Goal: Task Accomplishment & Management: Complete application form

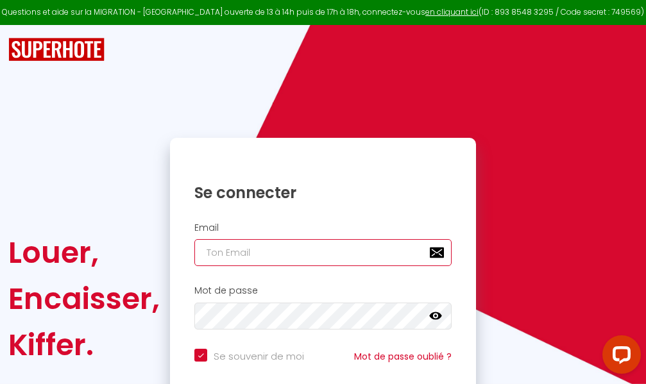
click at [330, 258] on input "email" at bounding box center [322, 252] width 257 height 27
type input "m"
checkbox input "true"
type input "ma"
checkbox input "true"
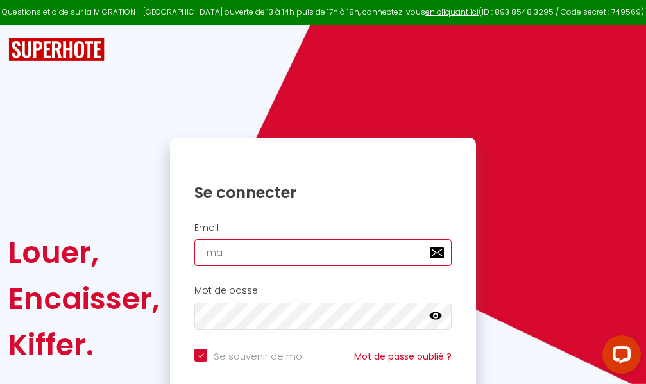
type input "mar"
checkbox input "true"
type input "marc"
checkbox input "true"
type input "marcd"
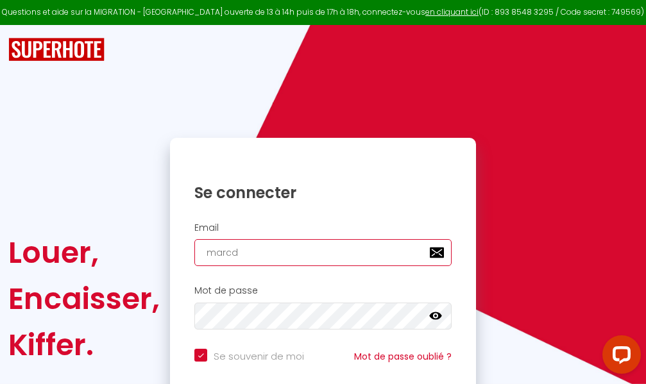
checkbox input "true"
type input "marcdp"
checkbox input "true"
type input "marcdpo"
checkbox input "true"
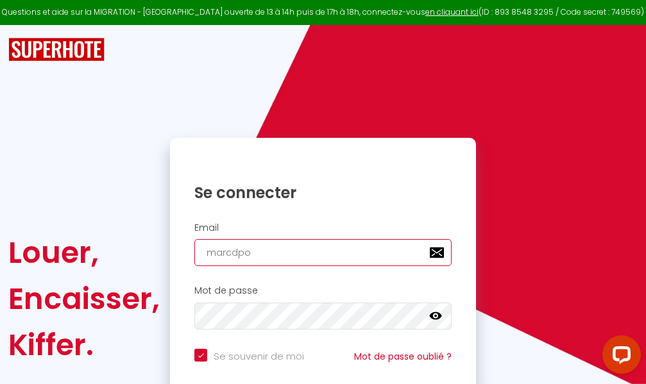
type input "marcdpoz"
checkbox input "true"
type input "marcdpoz."
checkbox input "true"
type input "marcdpoz.l"
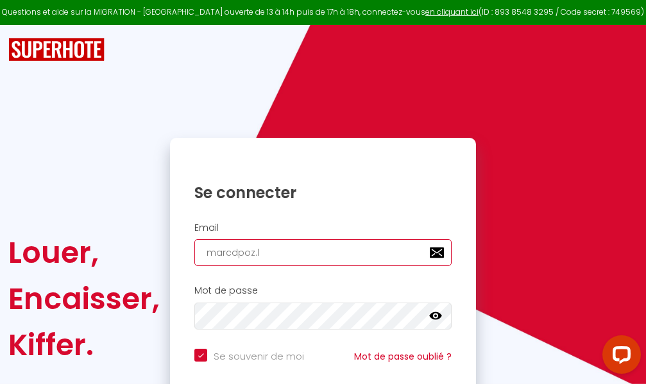
checkbox input "true"
type input "marcdpoz.lo"
checkbox input "true"
type input "marcdpoz.loc"
checkbox input "true"
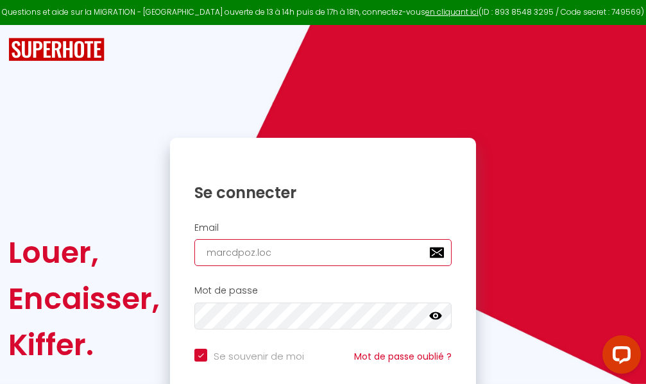
type input "marcdpoz.loca"
checkbox input "true"
type input "marcdpoz.locat"
checkbox input "true"
type input "marcdpoz.locati"
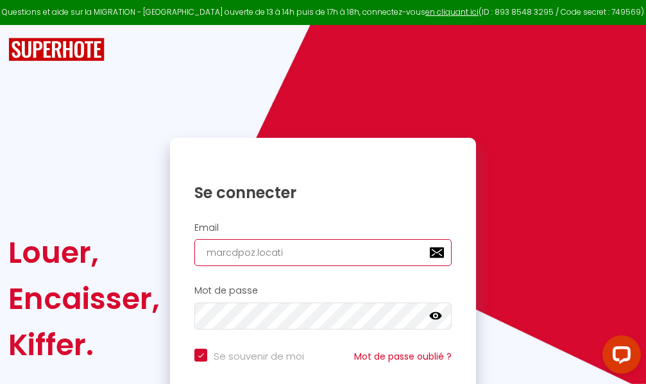
checkbox input "true"
type input "marcdpoz.locatio"
checkbox input "true"
type input "marcdpoz.location"
checkbox input "true"
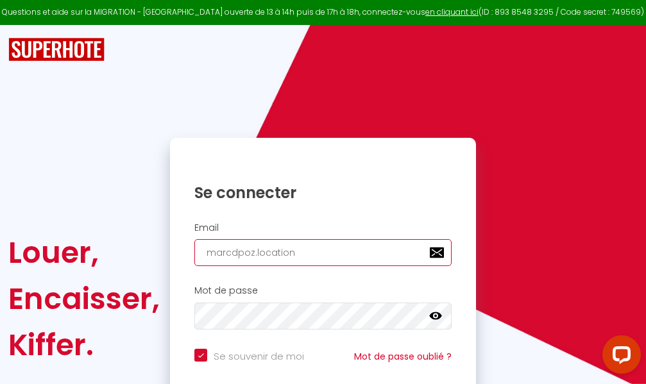
type input "marcdpoz.location@"
checkbox input "true"
type input "marcdpoz.location@g"
checkbox input "true"
type input "marcdpoz.location@gm"
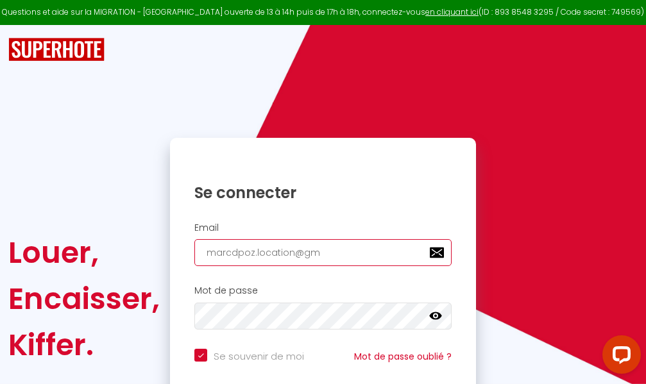
checkbox input "true"
type input "marcdpoz.location@gma"
checkbox input "true"
type input "marcdpoz.location@gmai"
checkbox input "true"
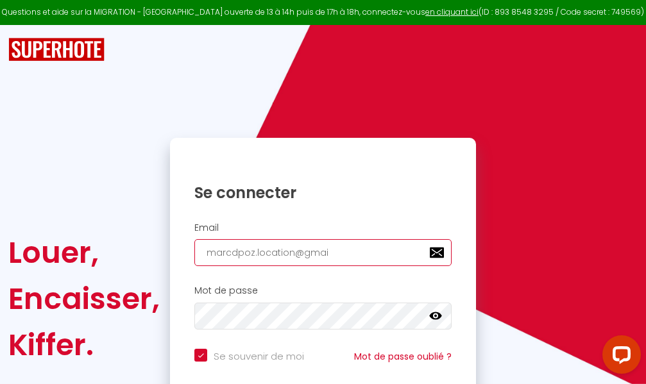
type input "[EMAIL_ADDRESS]"
checkbox input "true"
type input "[EMAIL_ADDRESS]."
checkbox input "true"
type input "marcdpoz.location@gmail.c"
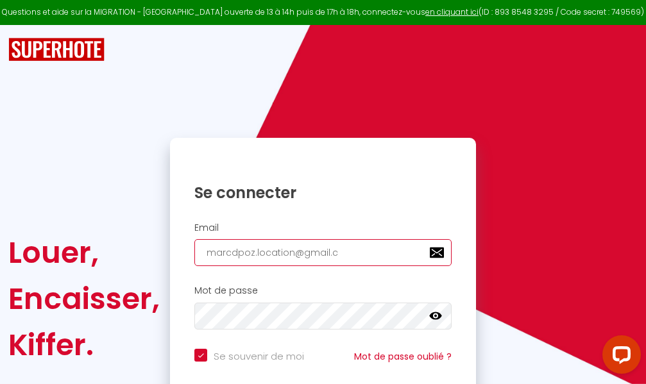
checkbox input "true"
type input "[EMAIL_ADDRESS][DOMAIN_NAME]"
checkbox input "true"
type input "[EMAIL_ADDRESS][DOMAIN_NAME]"
checkbox input "true"
